Goal: Information Seeking & Learning: Learn about a topic

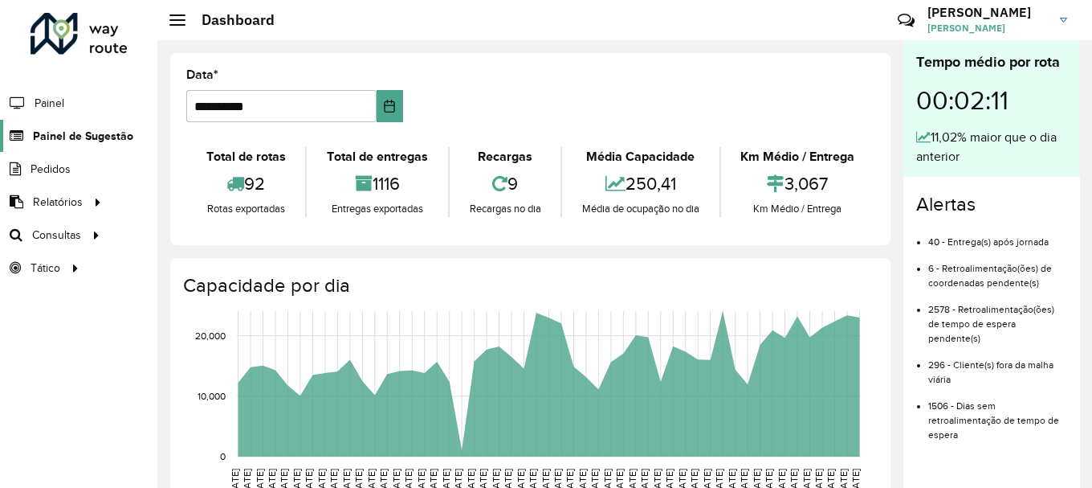
click at [59, 140] on span "Painel de Sugestão" at bounding box center [83, 136] width 100 height 17
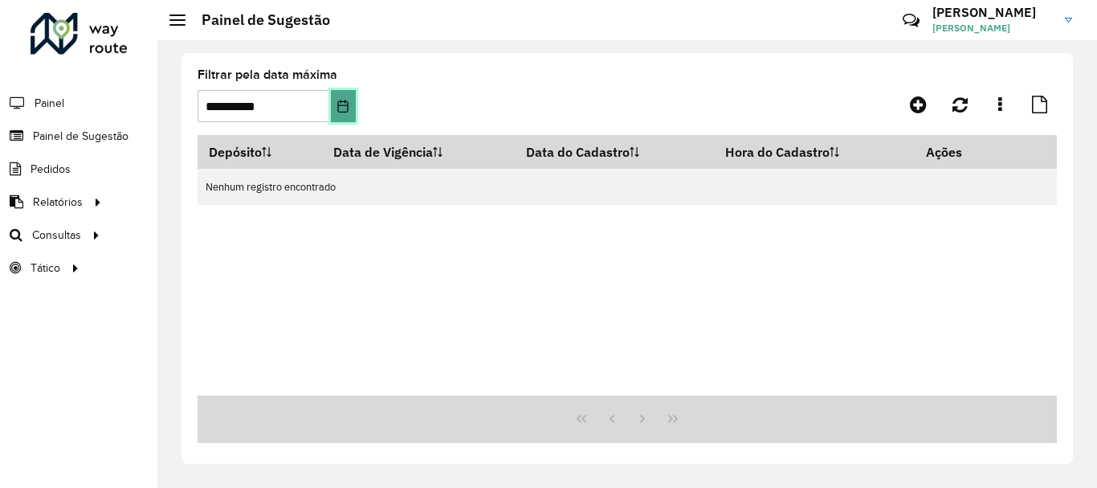
click at [352, 111] on button "Choose Date" at bounding box center [343, 106] width 25 height 32
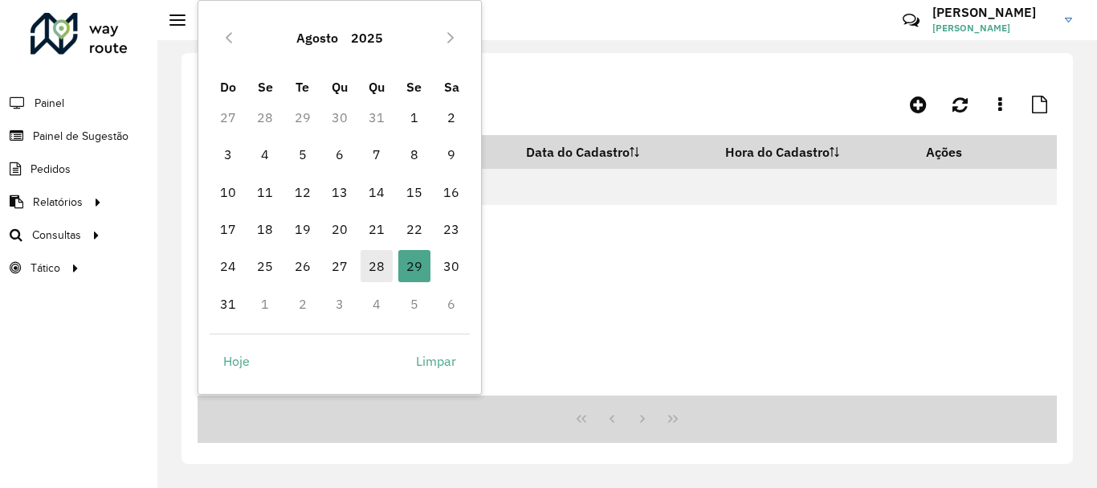
click at [378, 271] on span "28" at bounding box center [377, 266] width 32 height 32
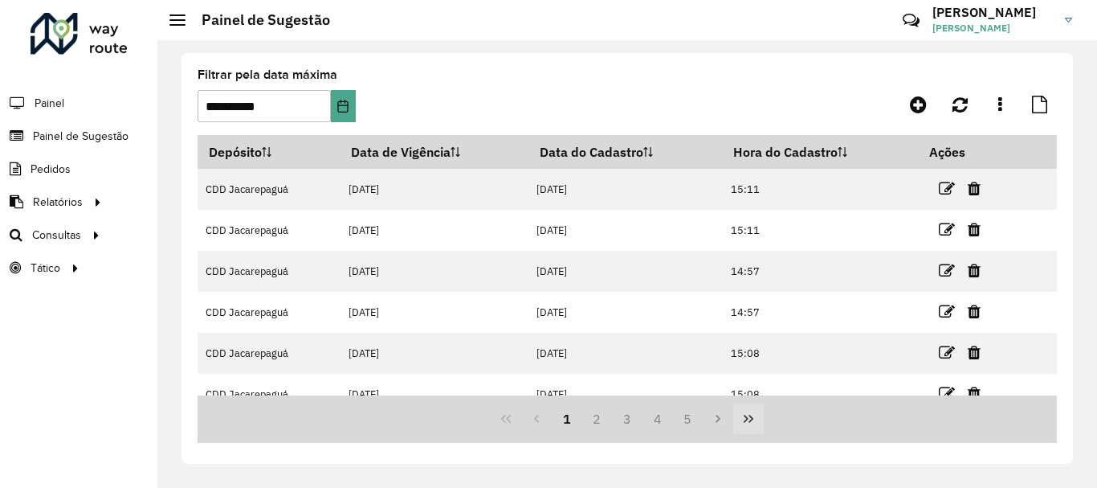
click at [745, 418] on icon "Last Page" at bounding box center [748, 418] width 13 height 13
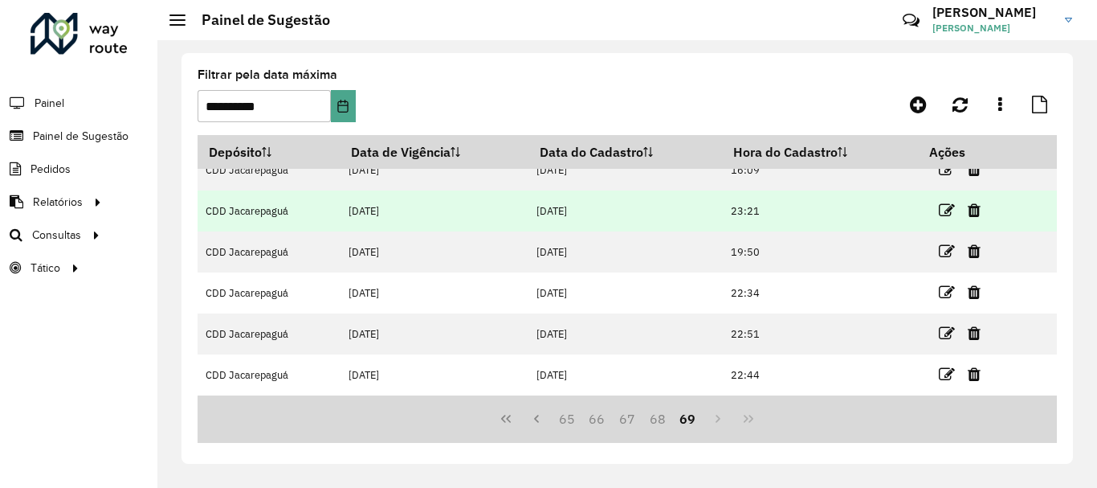
scroll to position [21, 0]
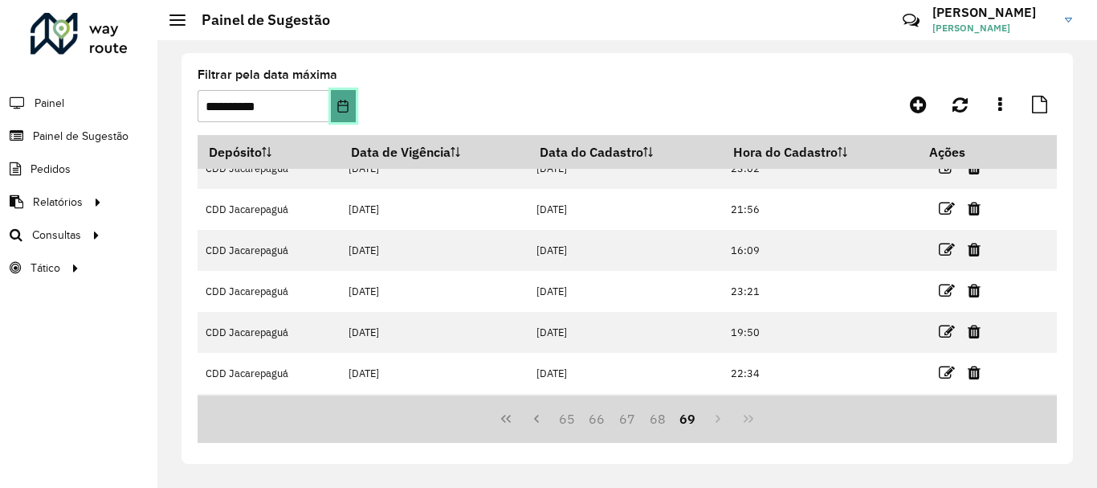
click at [345, 108] on icon "Choose Date" at bounding box center [343, 106] width 13 height 13
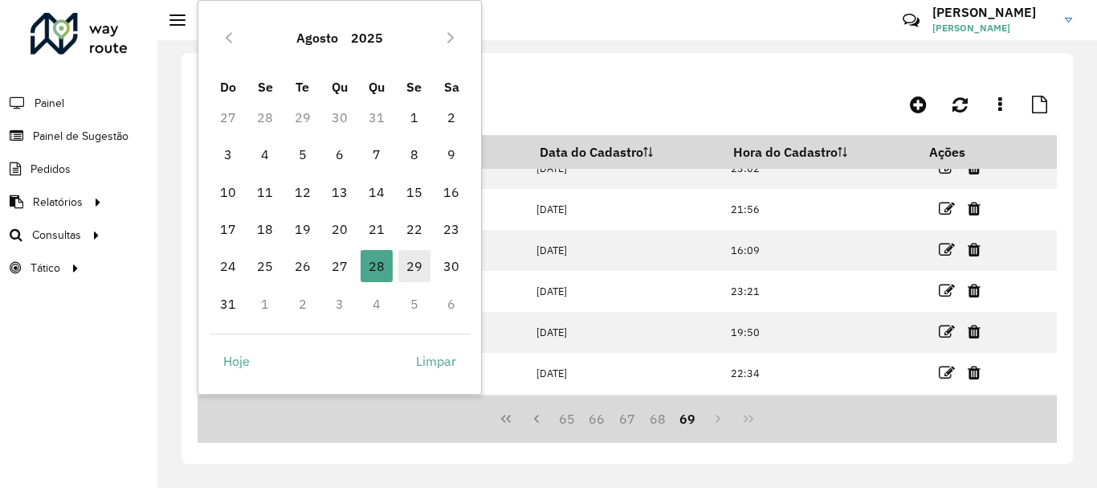
click at [412, 266] on span "29" at bounding box center [414, 266] width 32 height 32
type input "**********"
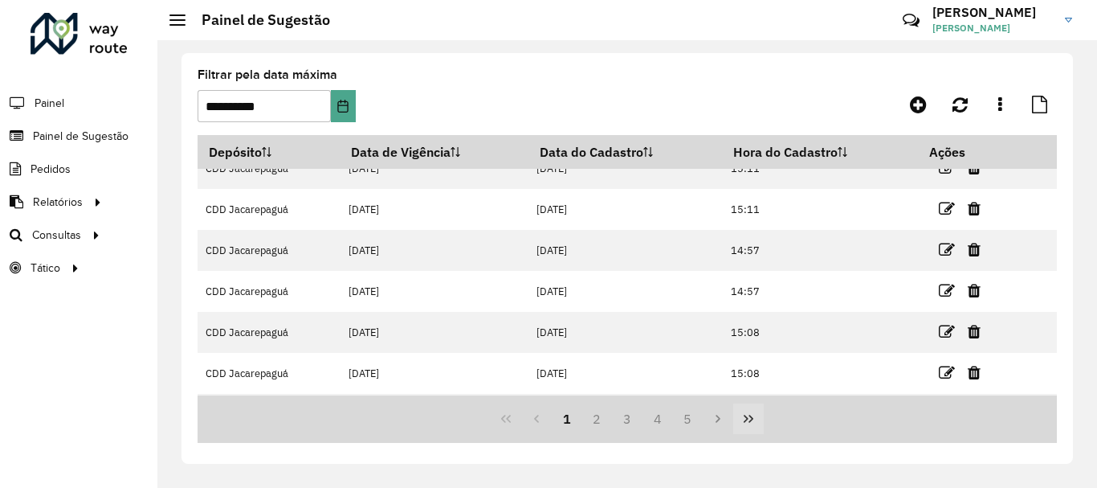
click at [742, 414] on icon "Last Page" at bounding box center [748, 418] width 13 height 13
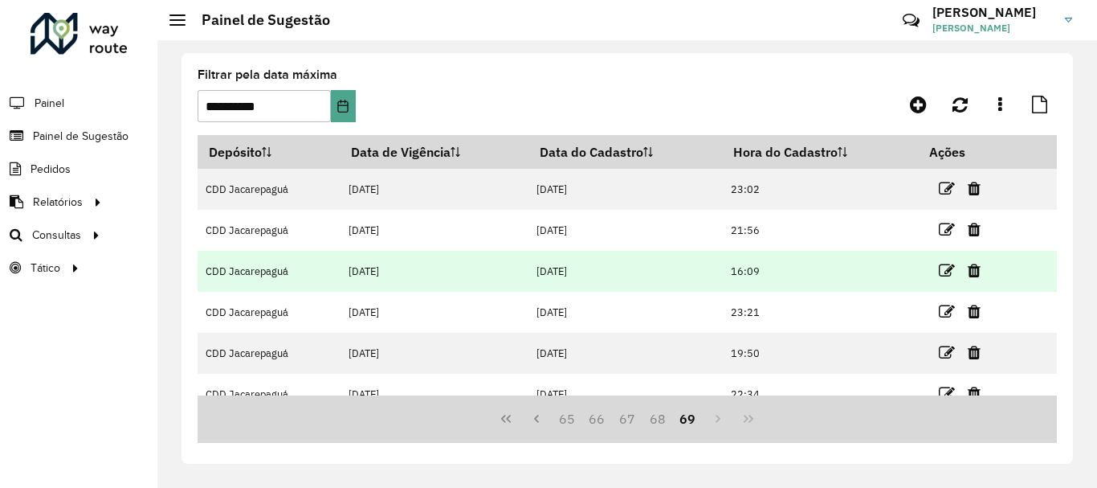
scroll to position [101, 0]
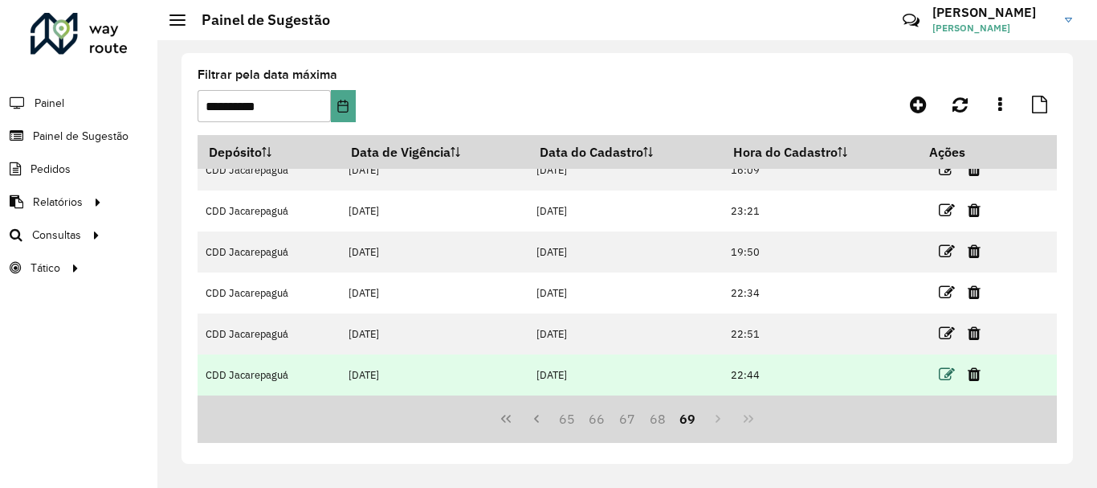
click at [942, 377] on icon at bounding box center [947, 374] width 16 height 16
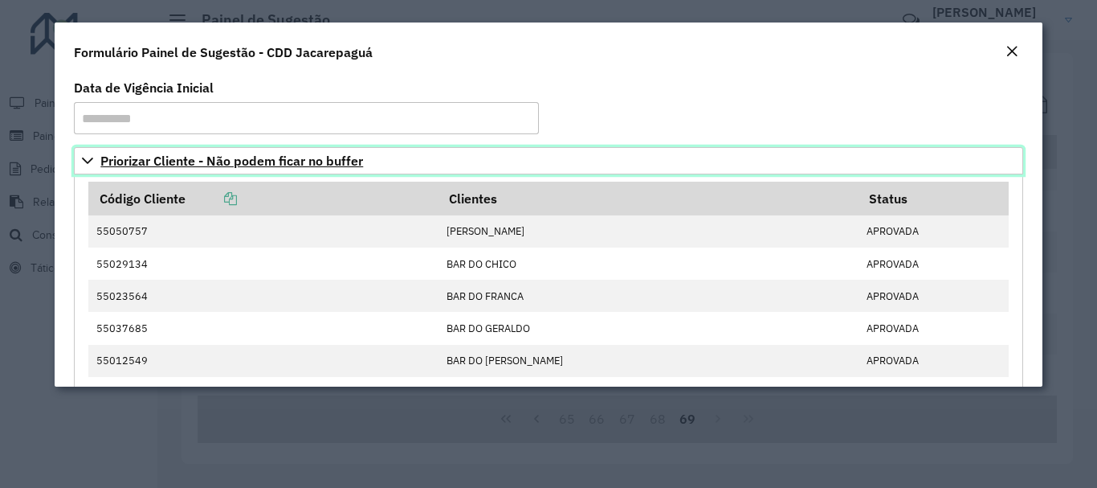
click at [278, 159] on span "Priorizar Cliente - Não podem ficar no buffer" at bounding box center [231, 160] width 263 height 13
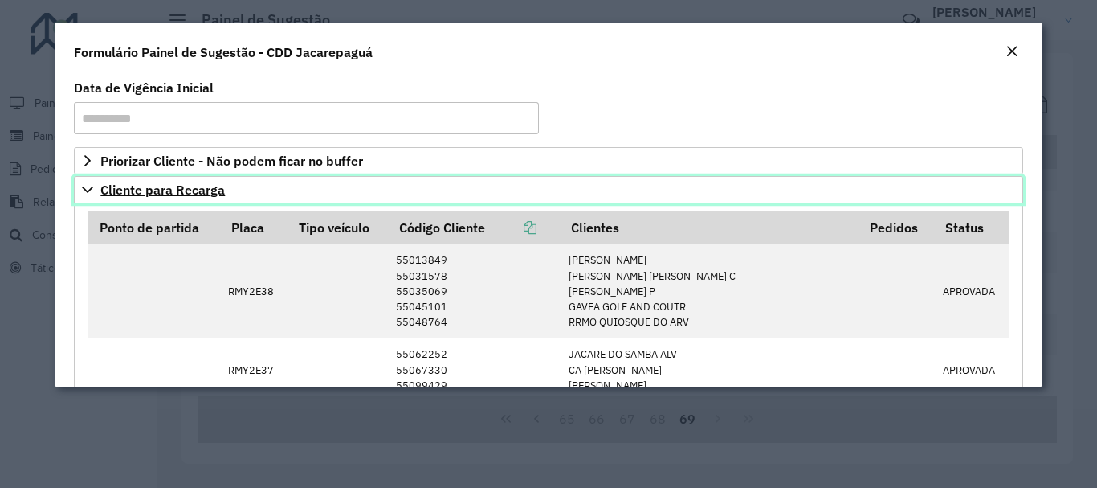
click at [199, 194] on span "Cliente para Recarga" at bounding box center [162, 189] width 124 height 13
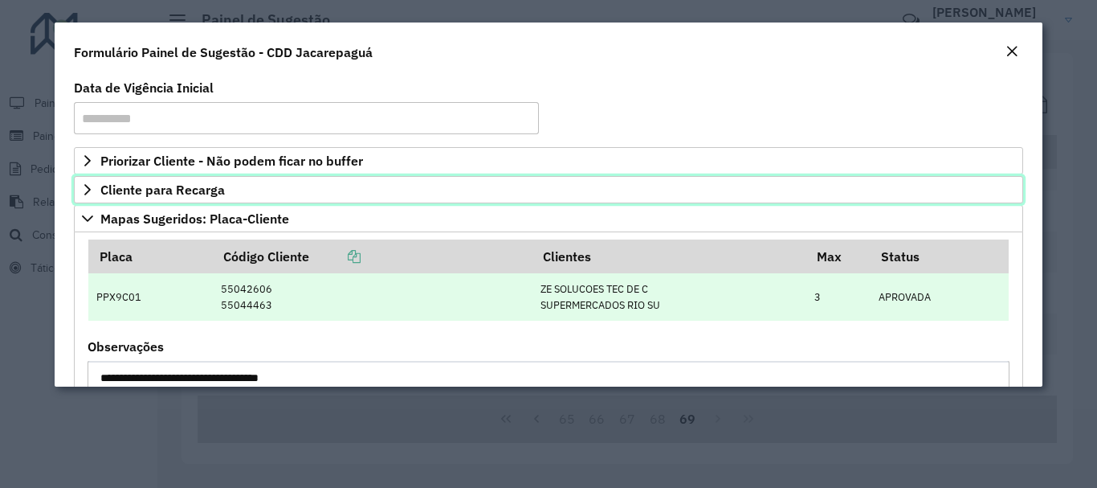
scroll to position [80, 0]
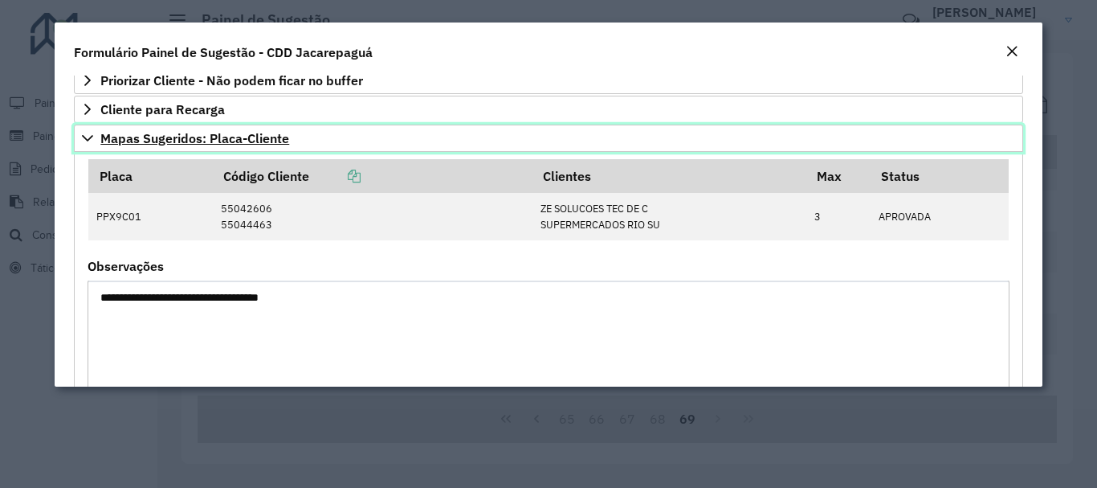
click at [258, 135] on span "Mapas Sugeridos: Placa-Cliente" at bounding box center [194, 138] width 189 height 13
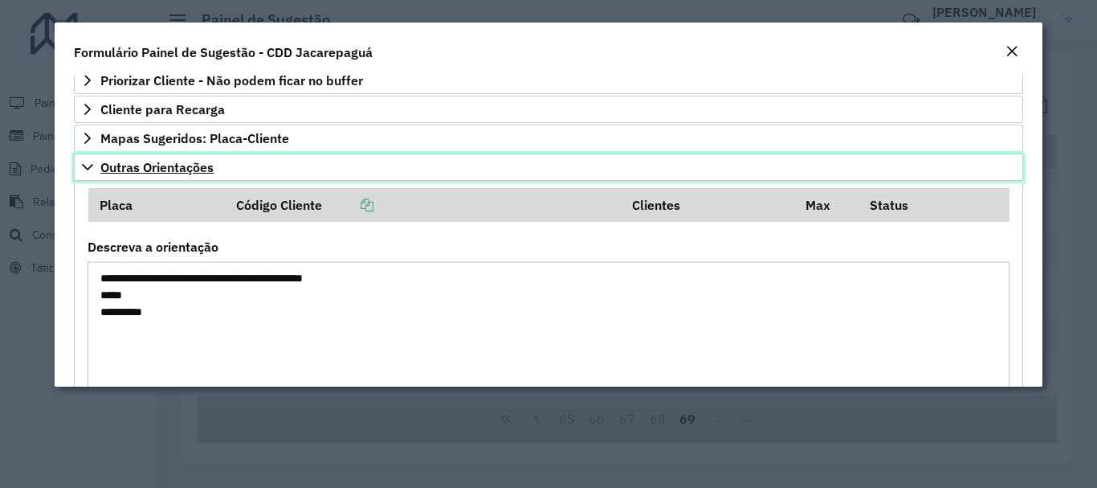
click at [186, 165] on span "Outras Orientações" at bounding box center [156, 167] width 113 height 13
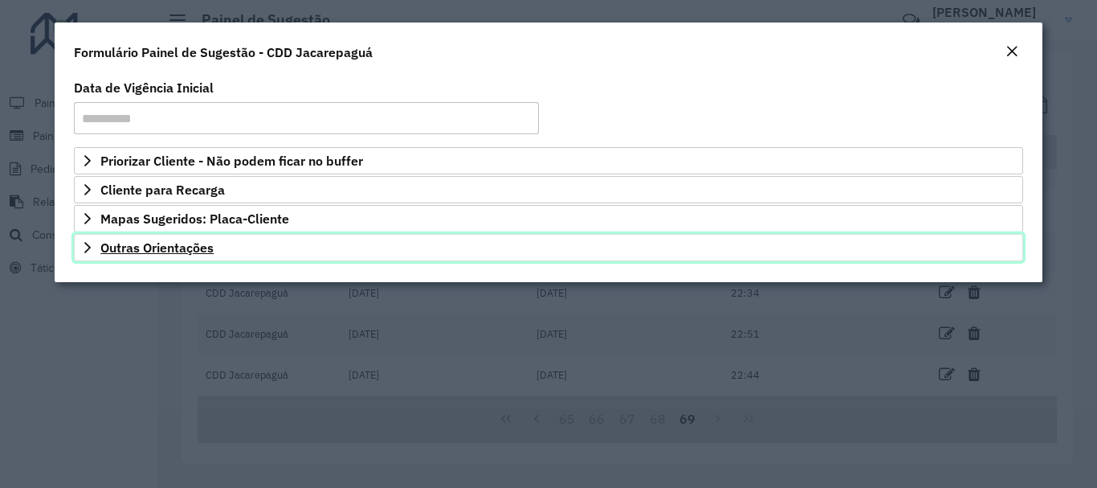
scroll to position [0, 0]
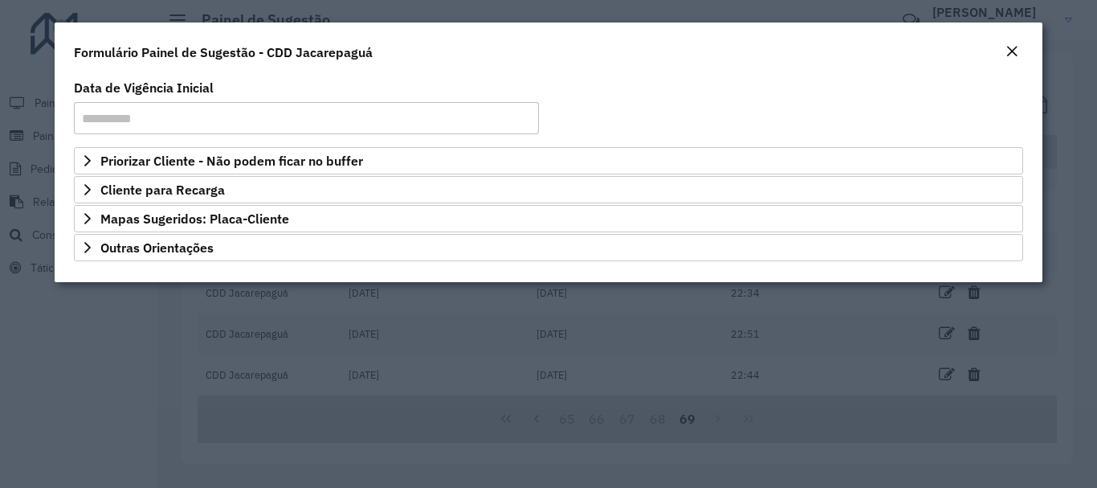
click at [1019, 52] on button "Close" at bounding box center [1012, 52] width 22 height 21
